Goal: Information Seeking & Learning: Find specific fact

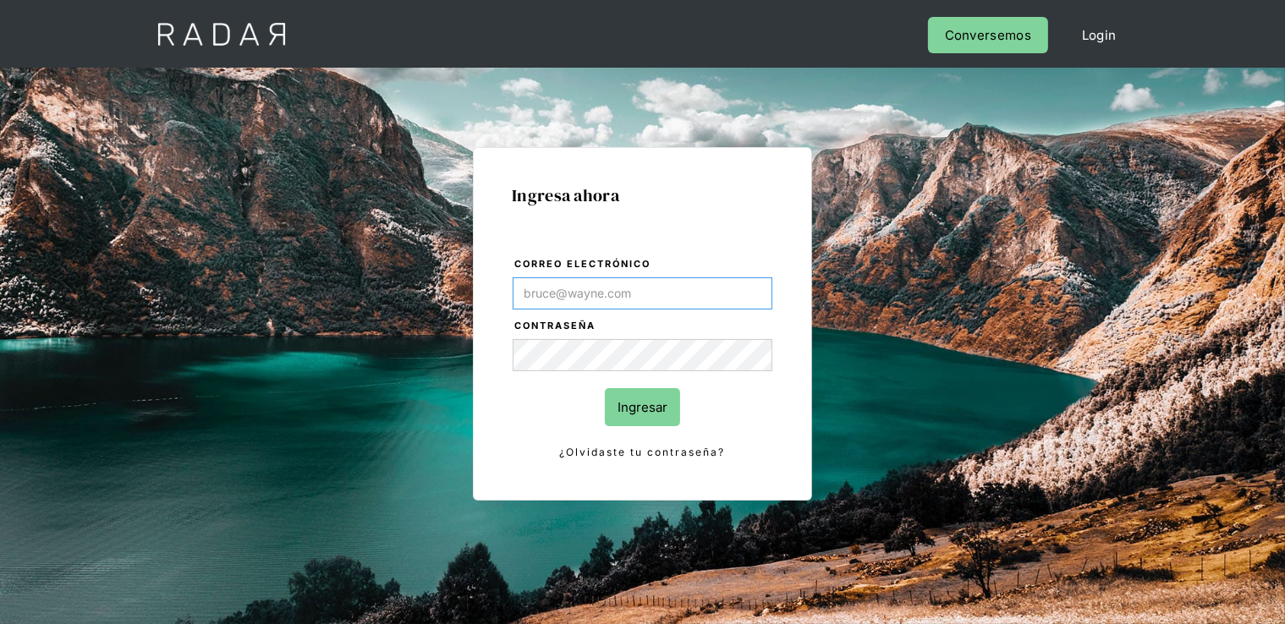
type input "[PERSON_NAME][EMAIL_ADDRESS][DOMAIN_NAME]"
click at [636, 418] on input "Ingresar" at bounding box center [642, 407] width 75 height 38
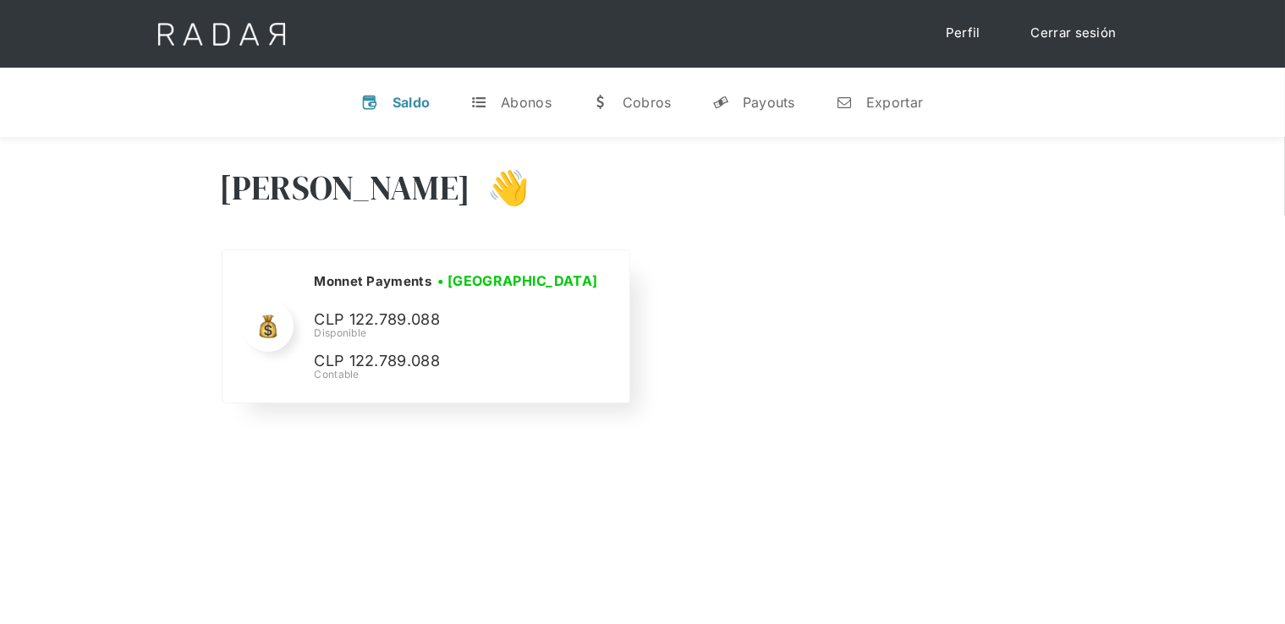
click at [0, 0] on div "Disponible" at bounding box center [0, 0] width 0 height 0
click at [0, 0] on p "CLP 122.789.088" at bounding box center [0, 0] width 0 height 0
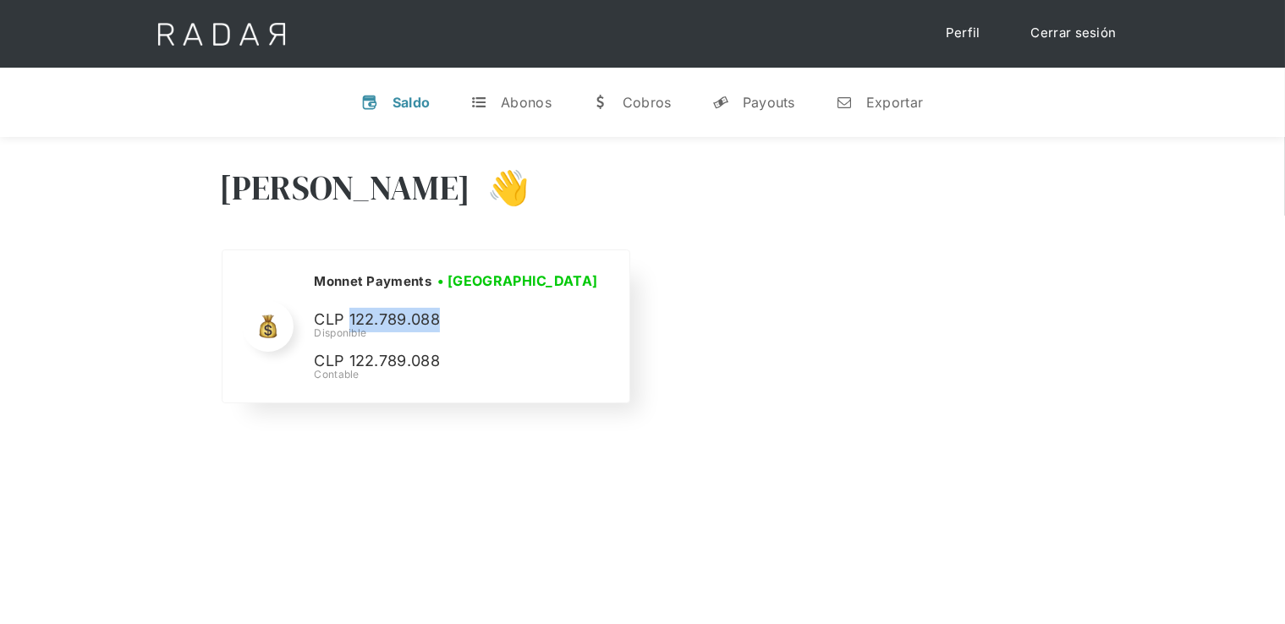
click at [0, 0] on p "CLP 122.789.088" at bounding box center [0, 0] width 0 height 0
copy p "122.789.088"
